Goal: Task Accomplishment & Management: Manage account settings

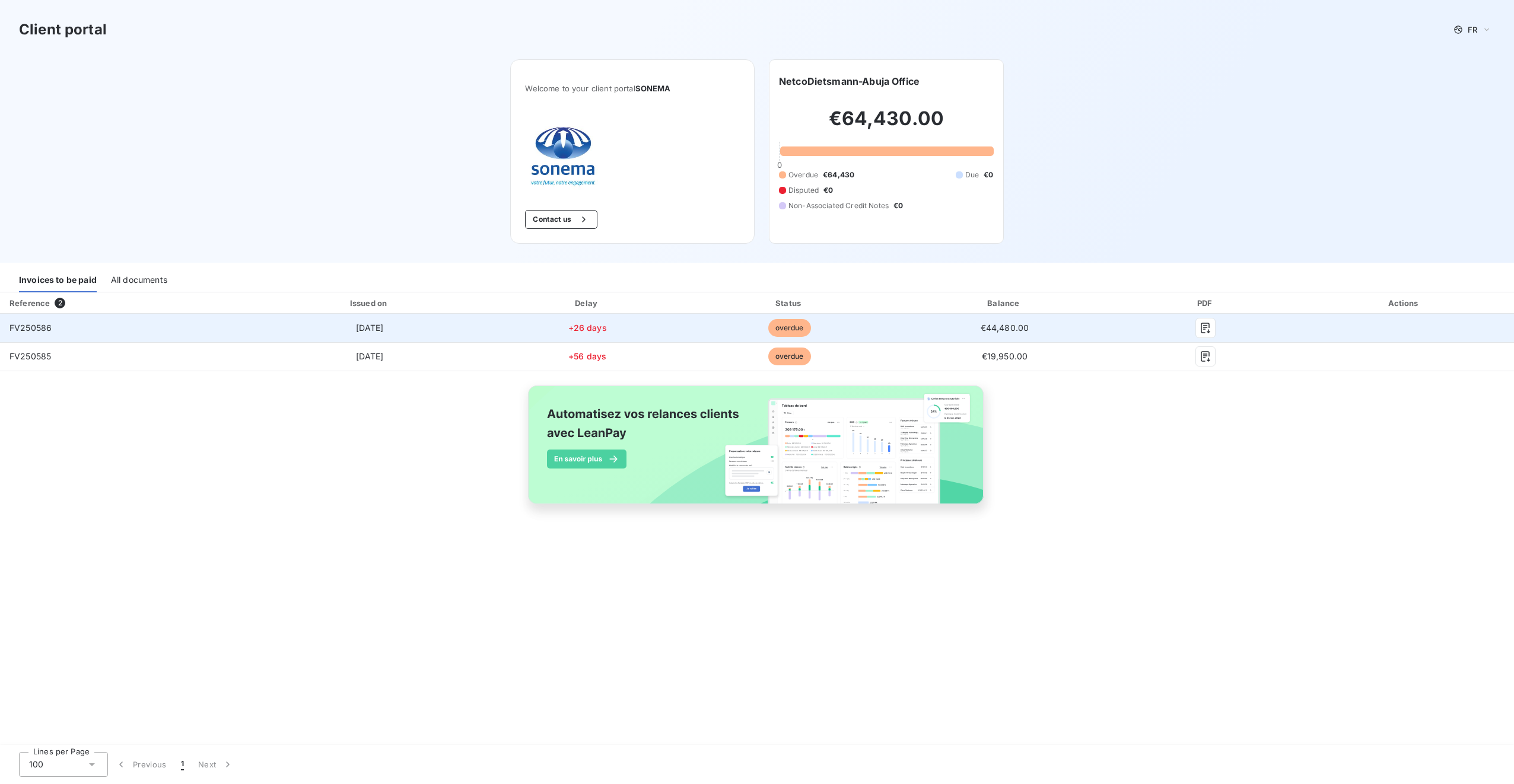
click at [515, 326] on td "+26 days" at bounding box center [586, 328] width 197 height 29
click at [1202, 327] on icon "button" at bounding box center [1206, 328] width 12 height 12
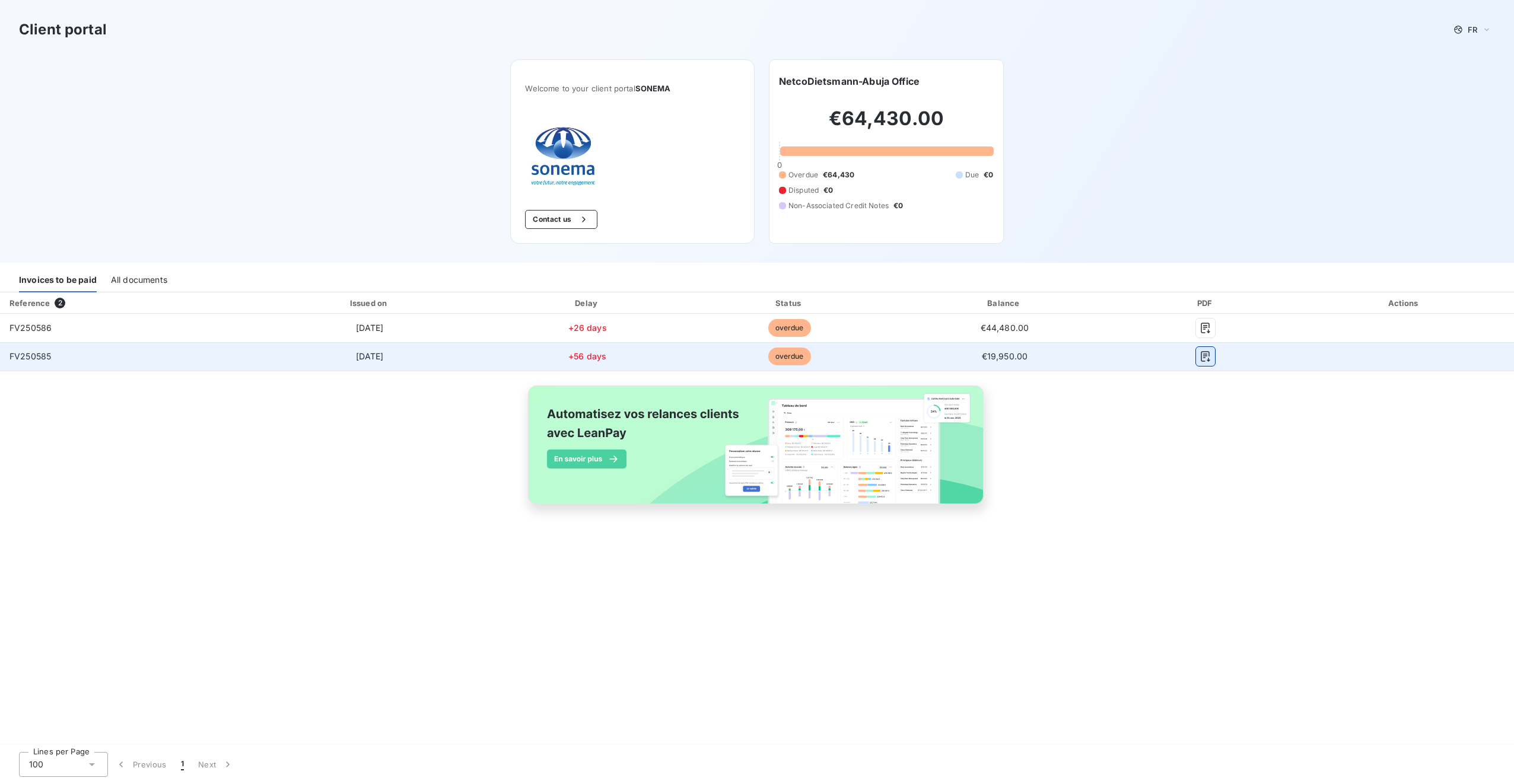
click at [1208, 359] on icon "button" at bounding box center [1206, 357] width 9 height 11
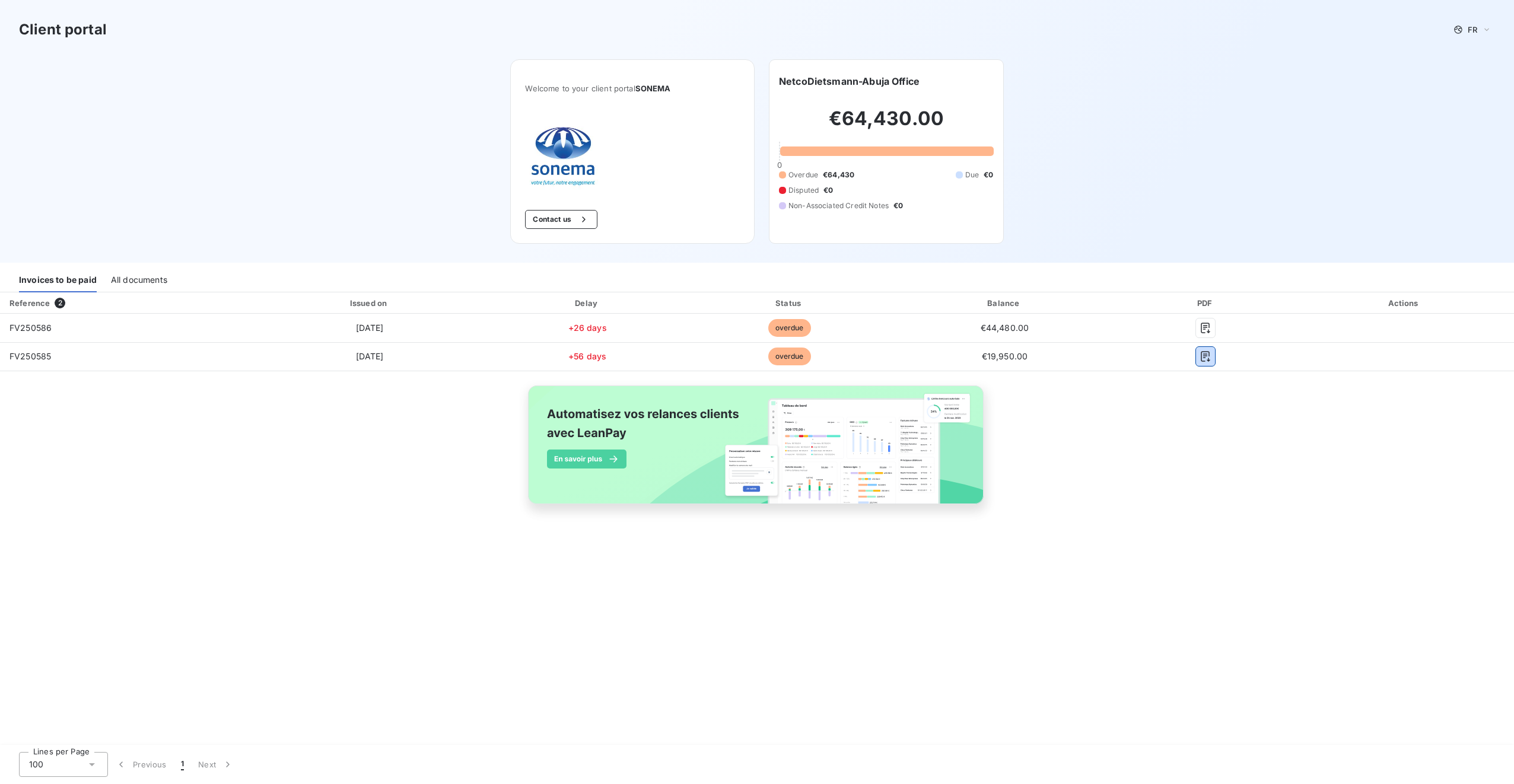
click at [152, 275] on div "All documents" at bounding box center [139, 280] width 56 height 25
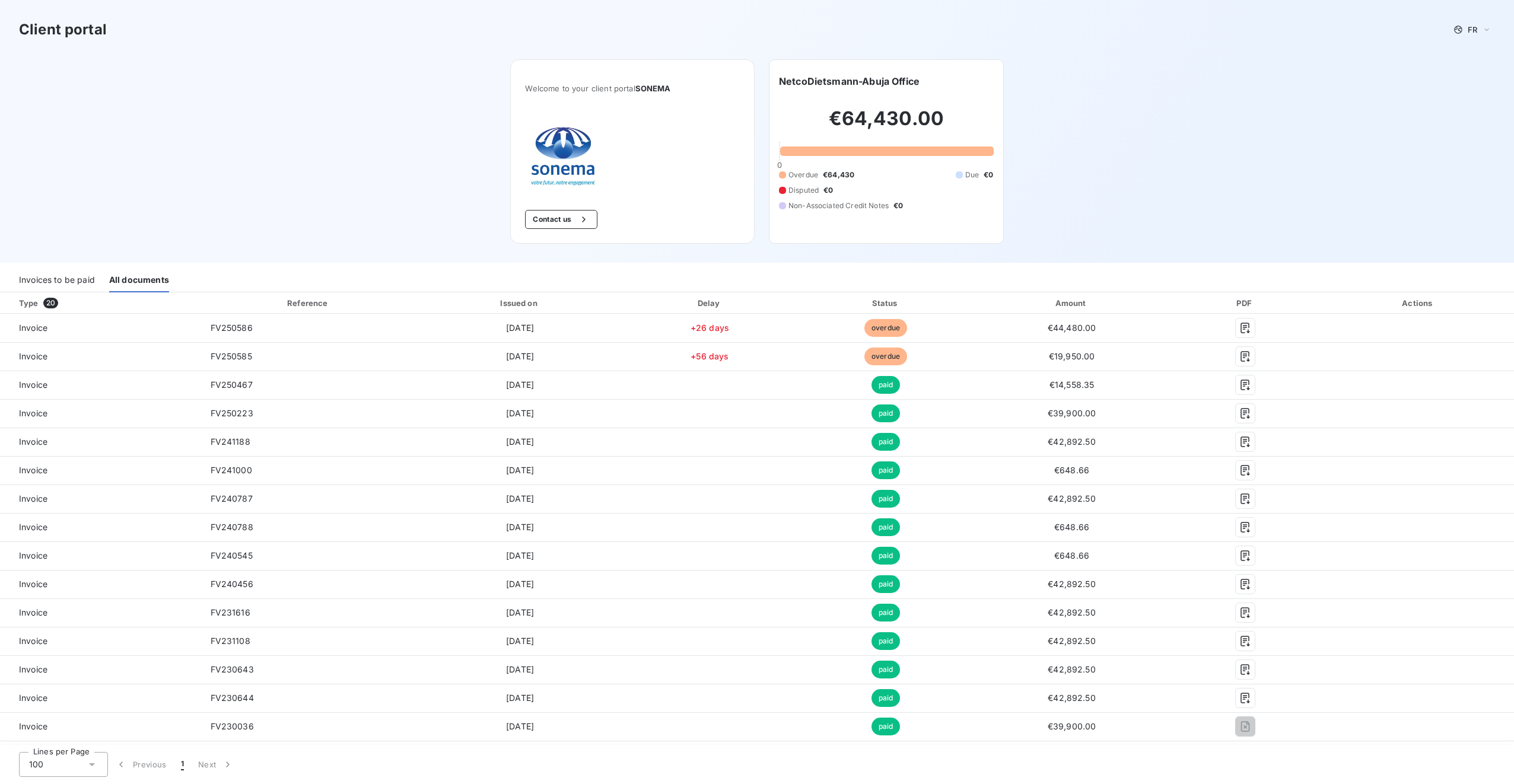
click at [81, 275] on div "Invoices to be paid" at bounding box center [56, 280] width 76 height 25
